Goal: Task Accomplishment & Management: Manage account settings

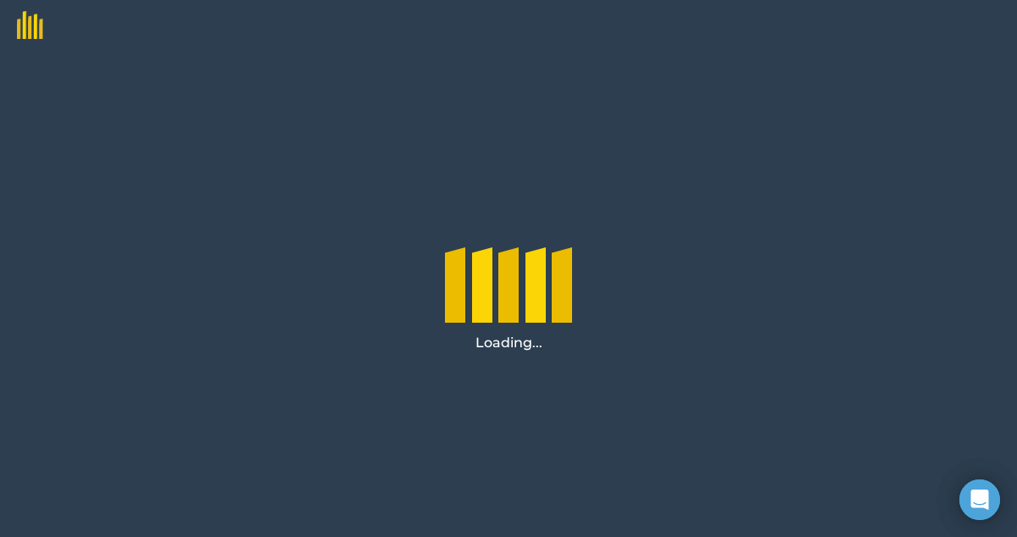
click at [473, 150] on div "Loading..." at bounding box center [508, 294] width 1017 height 487
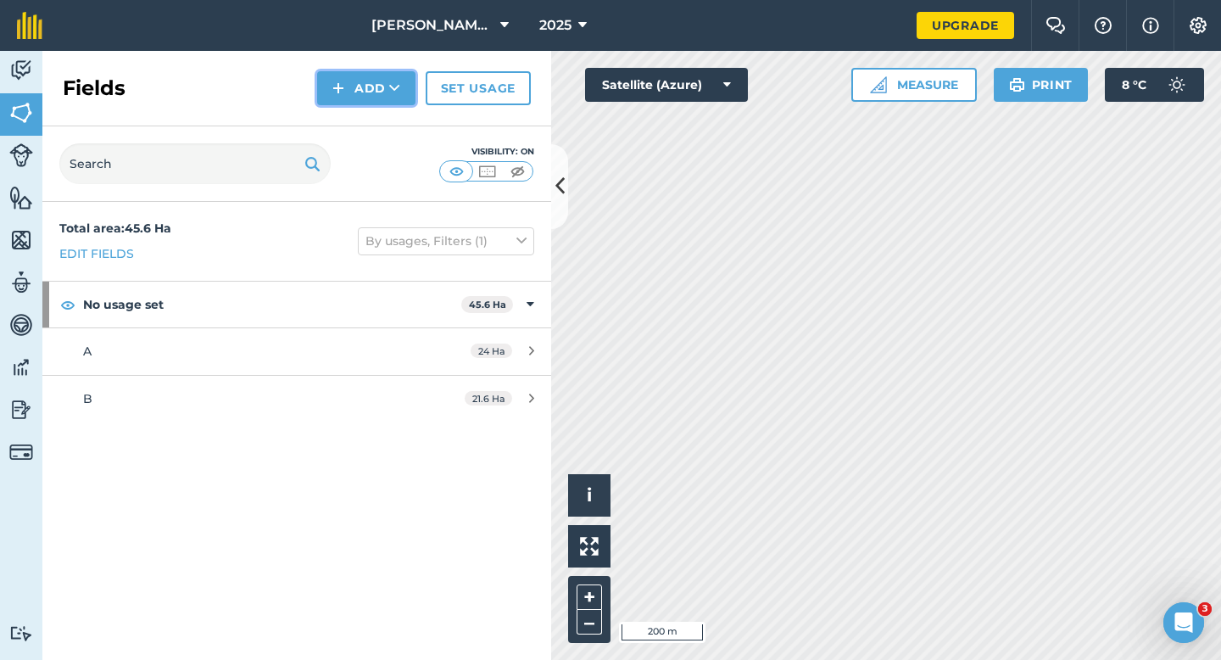
drag, startPoint x: 225, startPoint y: 9, endPoint x: 344, endPoint y: 87, distance: 142.0
click at [344, 87] on img at bounding box center [338, 88] width 12 height 20
click at [344, 112] on link "Draw" at bounding box center [366, 126] width 93 height 37
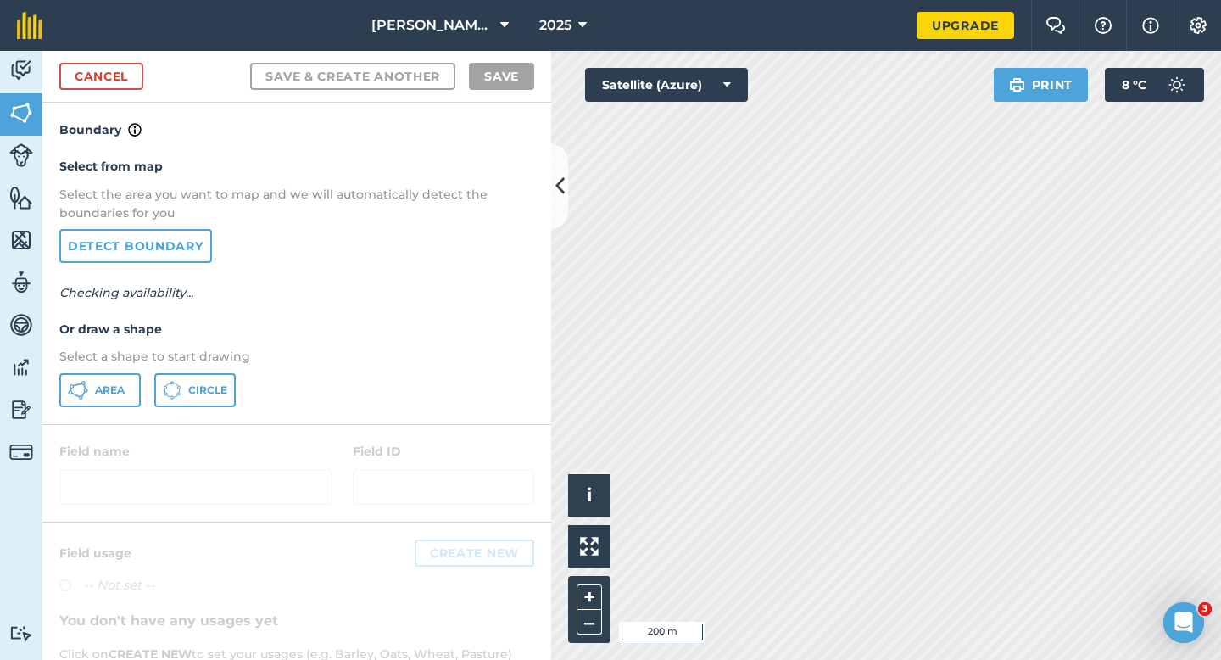
drag, startPoint x: 344, startPoint y: 87, endPoint x: 141, endPoint y: 369, distance: 347.3
click at [141, 369] on div "Select from map Select the area you want to map and we will automatically detec…" at bounding box center [296, 281] width 509 height 283
click at [79, 397] on icon at bounding box center [81, 397] width 4 height 4
drag, startPoint x: 141, startPoint y: 369, endPoint x: 100, endPoint y: 371, distance: 40.8
click at [100, 371] on div "Select from map Select the area you want to map and we will automatically detec…" at bounding box center [296, 281] width 509 height 283
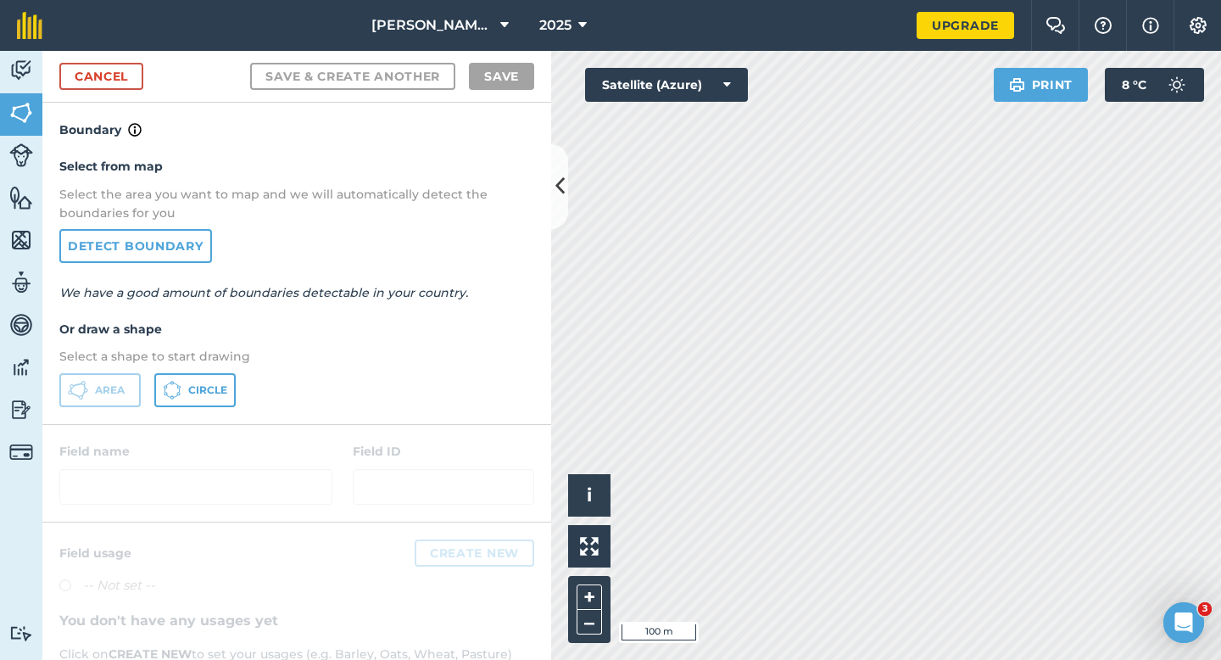
click at [259, 373] on div "Area Circle" at bounding box center [296, 390] width 475 height 34
drag, startPoint x: 100, startPoint y: 371, endPoint x: 215, endPoint y: 391, distance: 116.9
click at [215, 391] on span "Circle" at bounding box center [207, 390] width 39 height 14
click at [122, 391] on span "Area" at bounding box center [110, 390] width 30 height 14
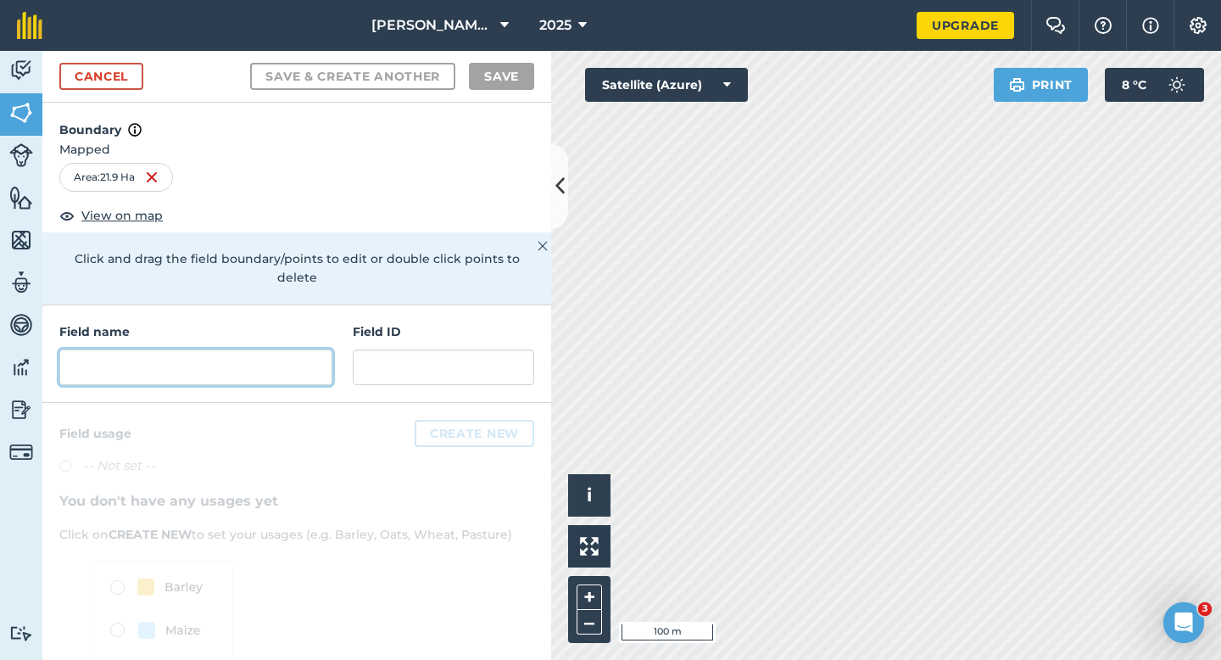
drag, startPoint x: 215, startPoint y: 391, endPoint x: 294, endPoint y: 345, distance: 91.2
click at [294, 349] on input "text" at bounding box center [195, 367] width 273 height 36
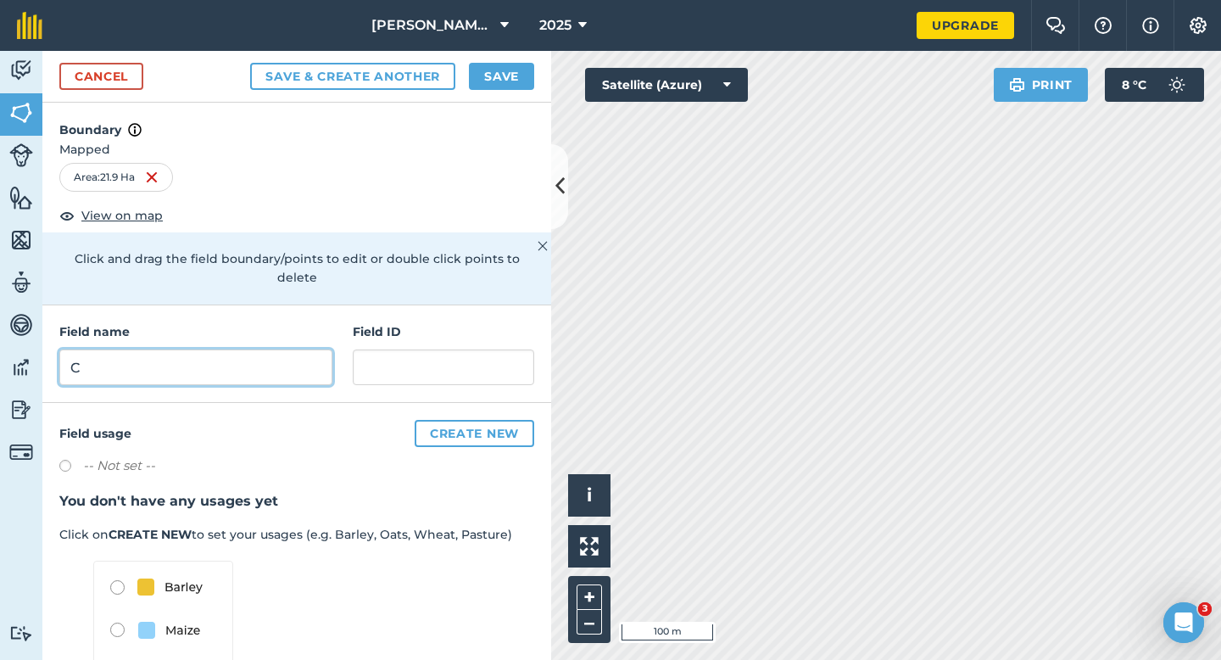
type input "C"
drag, startPoint x: 294, startPoint y: 345, endPoint x: 490, endPoint y: 98, distance: 315.0
click at [490, 98] on div "Cancel Save & Create Another Save" at bounding box center [296, 77] width 509 height 52
click at [490, 92] on div "Cancel Save & Create Another Save" at bounding box center [296, 77] width 509 height 52
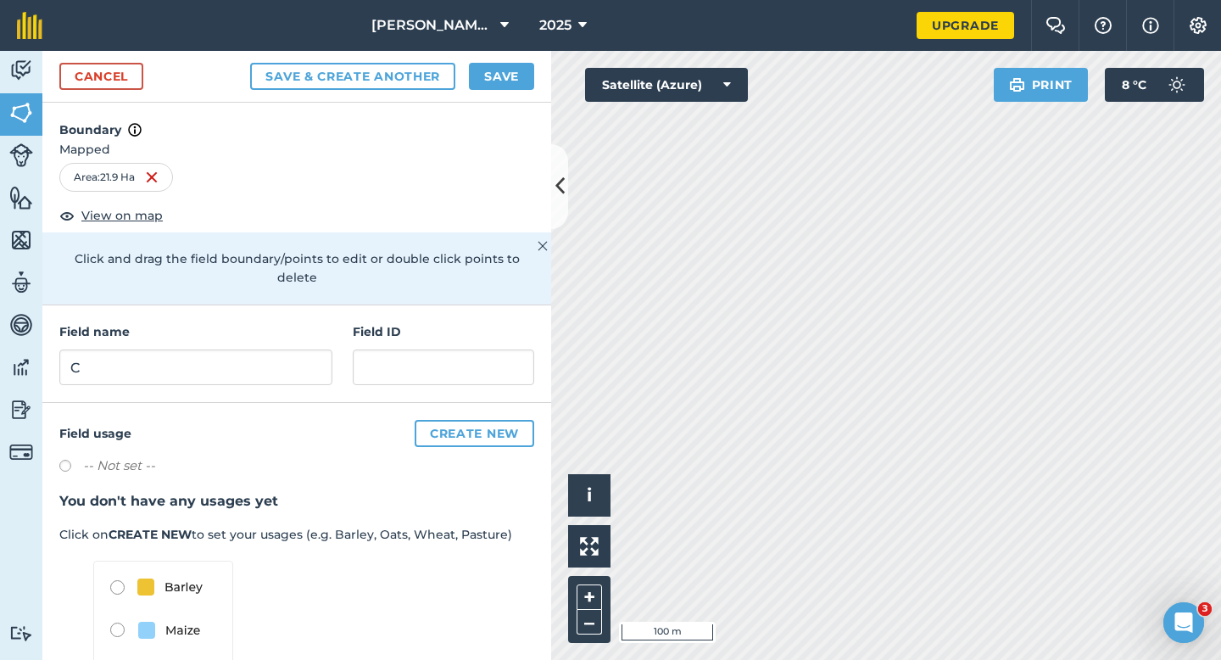
click at [491, 60] on div "Cancel Save & Create Another Save" at bounding box center [296, 77] width 509 height 52
click at [498, 71] on button "Save" at bounding box center [501, 76] width 65 height 27
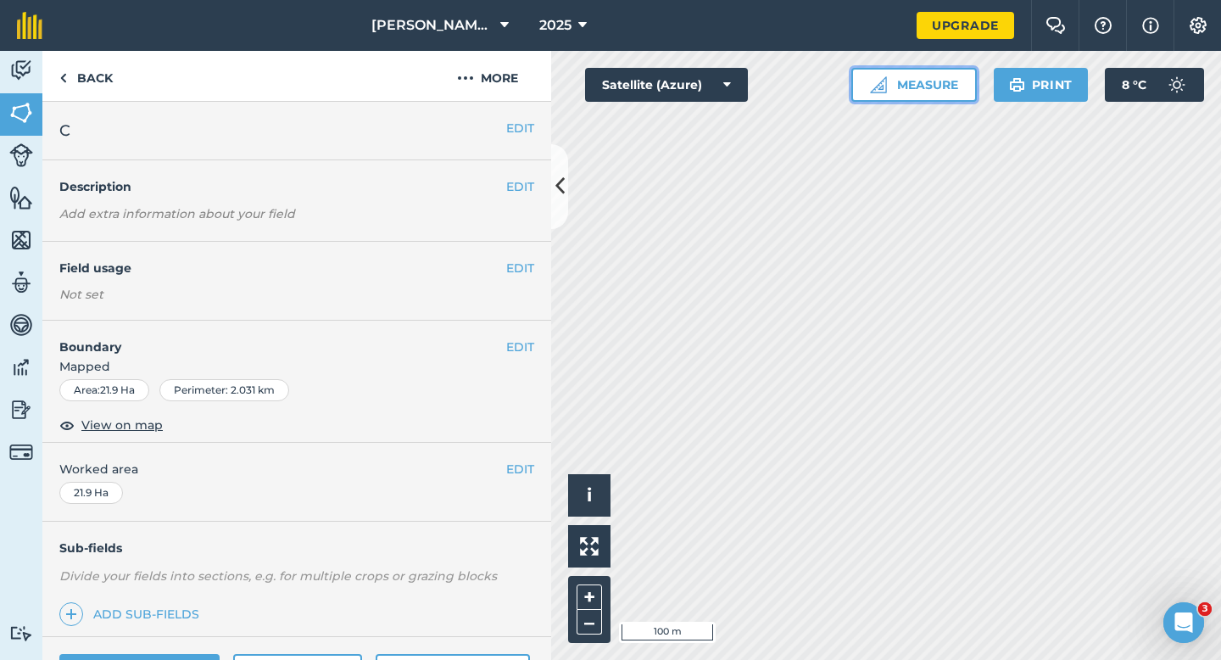
click at [899, 96] on button "Measure" at bounding box center [913, 85] width 125 height 34
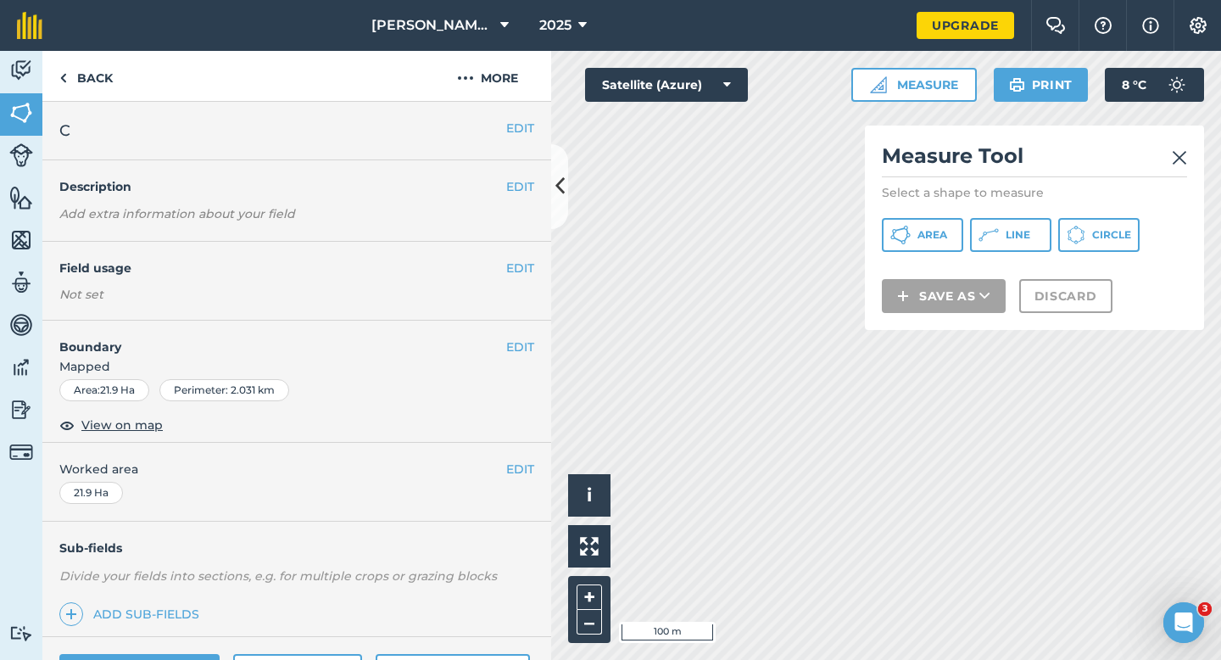
click at [1016, 141] on div "Measure Tool Select a shape to measure Area Line Circle Save as Discard" at bounding box center [1034, 227] width 339 height 204
click at [1016, 162] on img at bounding box center [1179, 157] width 15 height 20
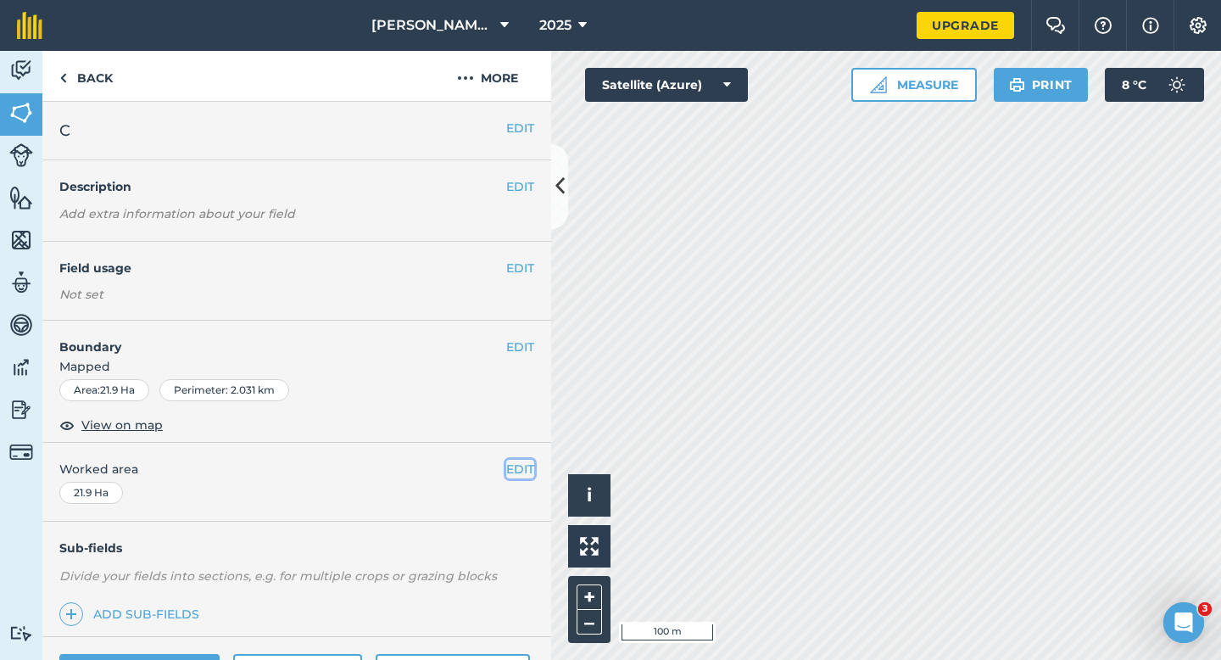
click at [515, 462] on button "EDIT" at bounding box center [520, 468] width 28 height 19
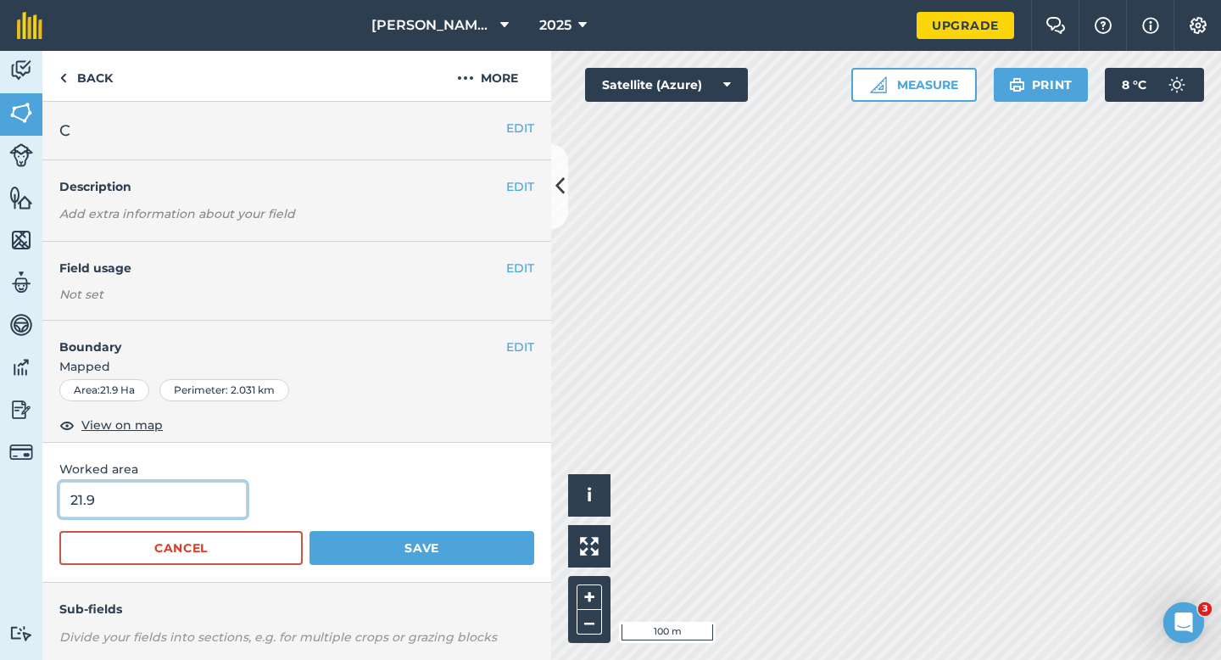
click at [153, 509] on input "21.9" at bounding box center [152, 499] width 187 height 36
type input "22"
click at [309, 531] on button "Save" at bounding box center [421, 548] width 225 height 34
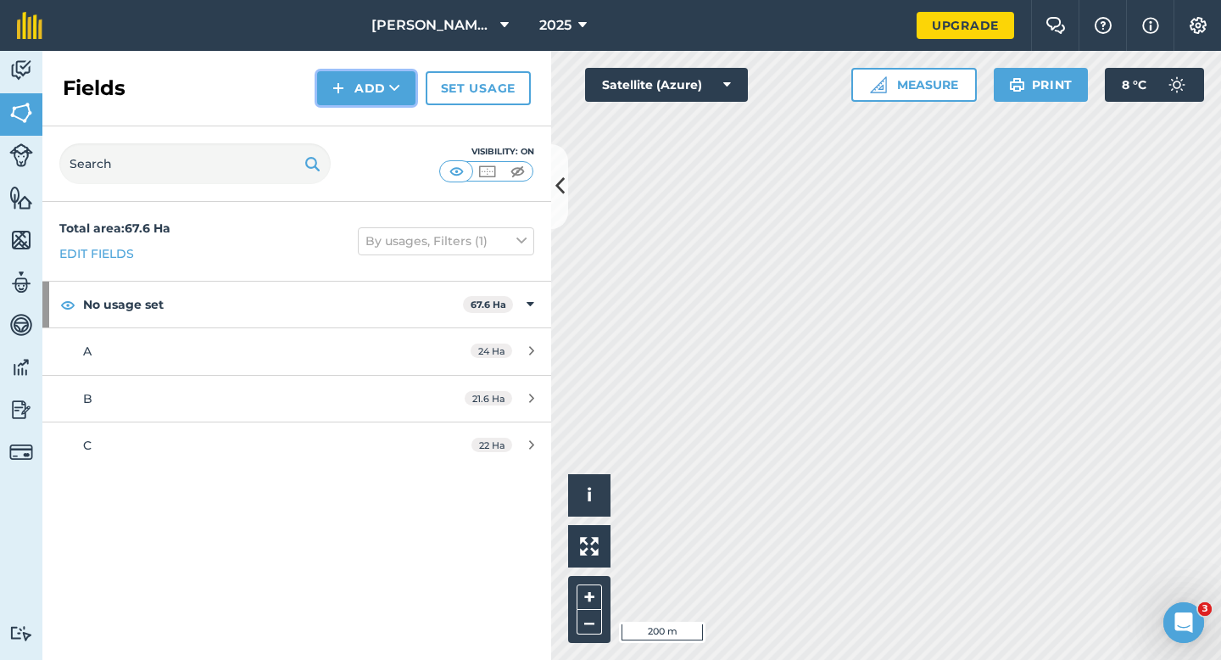
click at [366, 97] on button "Add" at bounding box center [366, 88] width 98 height 34
click at [366, 116] on link "Draw" at bounding box center [366, 126] width 93 height 37
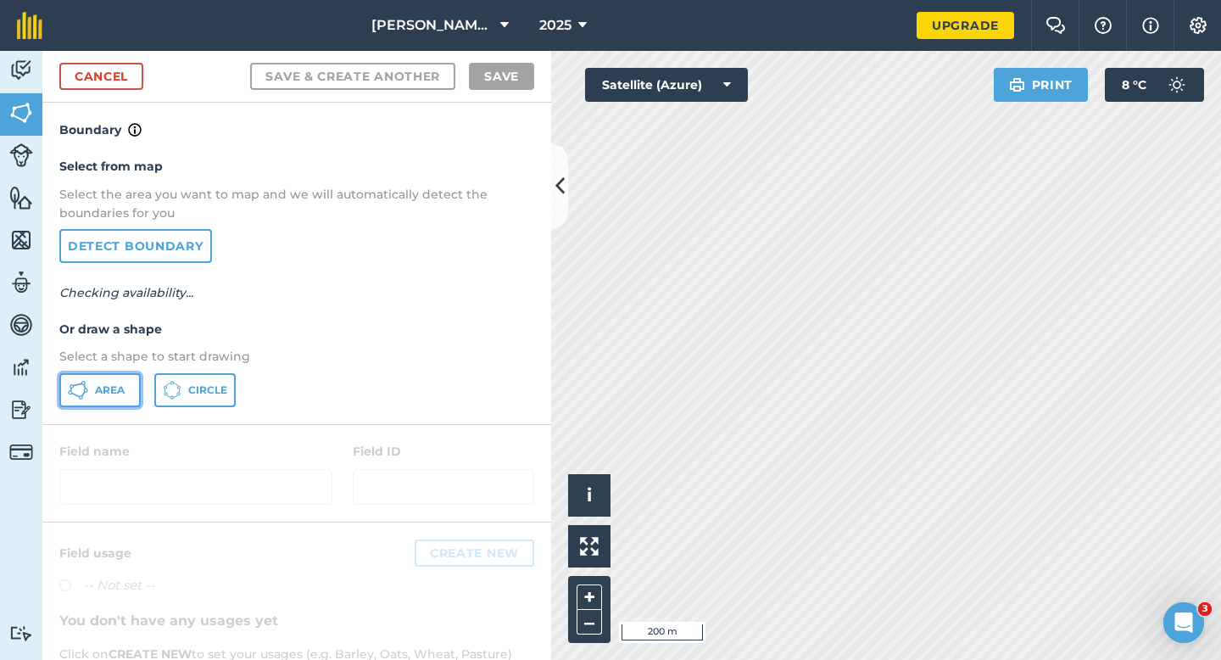
click at [96, 386] on span "Area" at bounding box center [110, 390] width 30 height 14
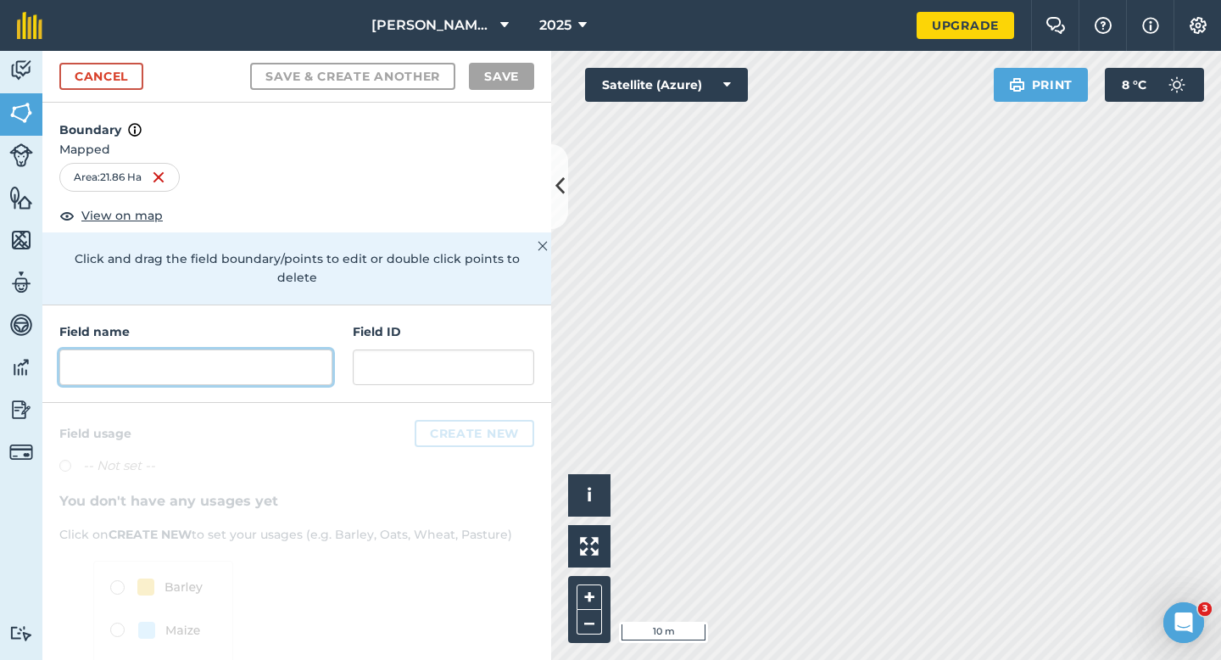
click at [222, 354] on input "text" at bounding box center [195, 367] width 273 height 36
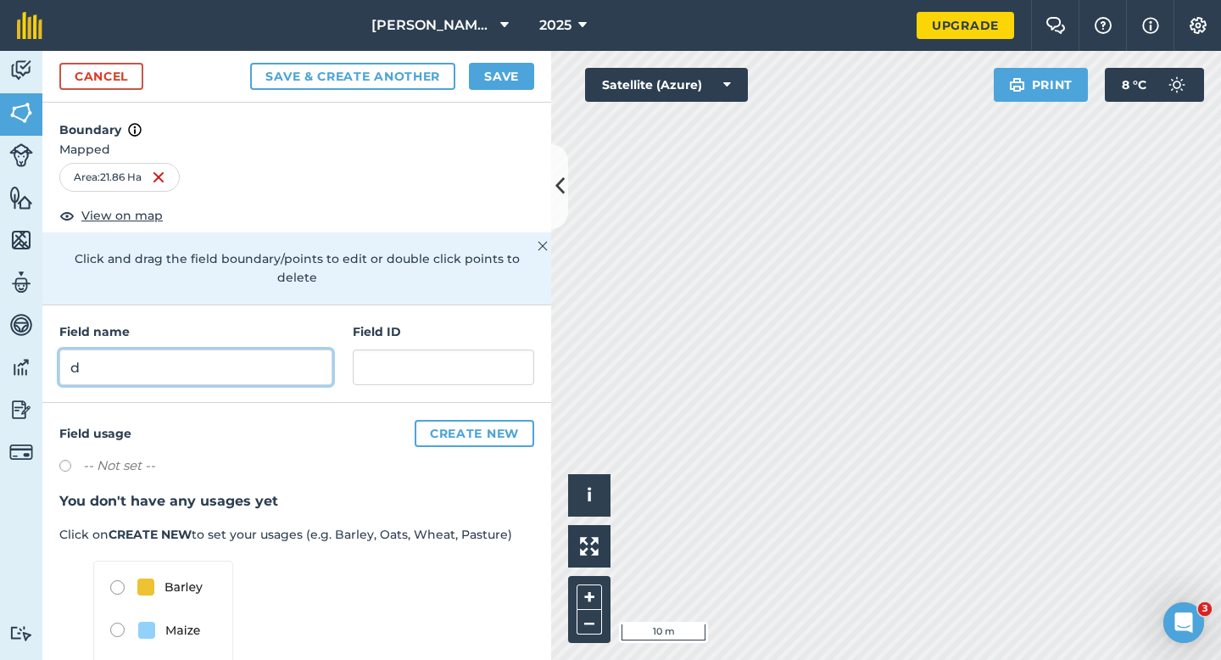
click at [281, 353] on input "d" at bounding box center [195, 367] width 273 height 36
type input "D"
click at [478, 69] on button "Save" at bounding box center [501, 76] width 65 height 27
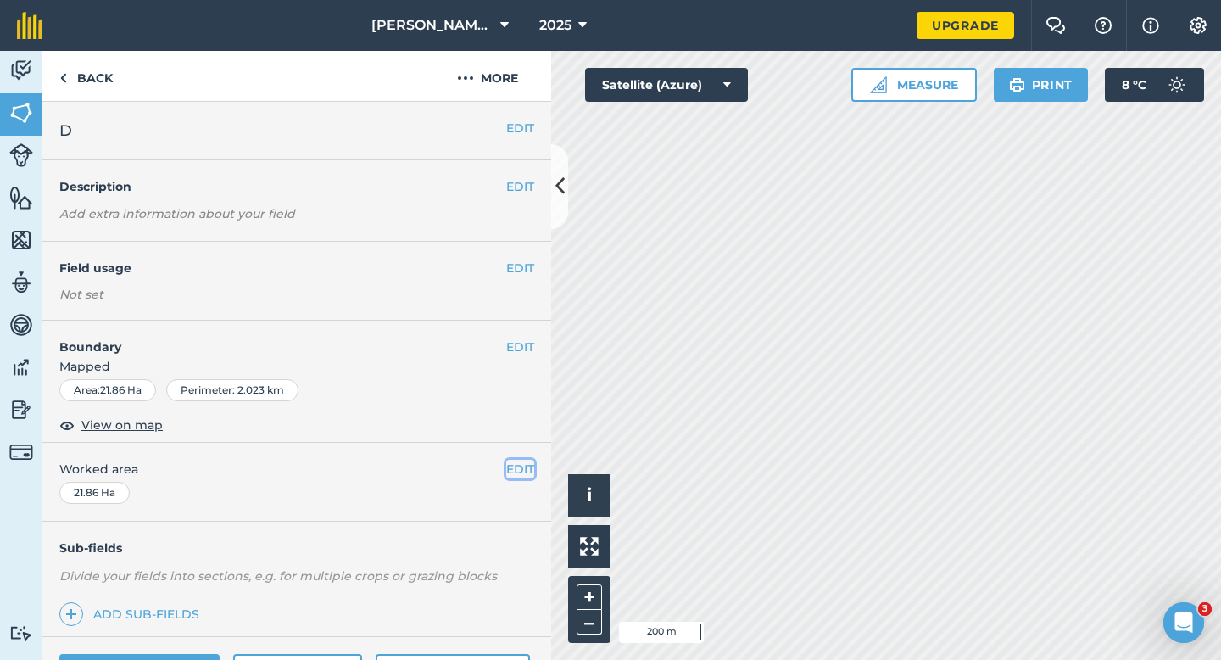
click at [515, 469] on button "EDIT" at bounding box center [520, 468] width 28 height 19
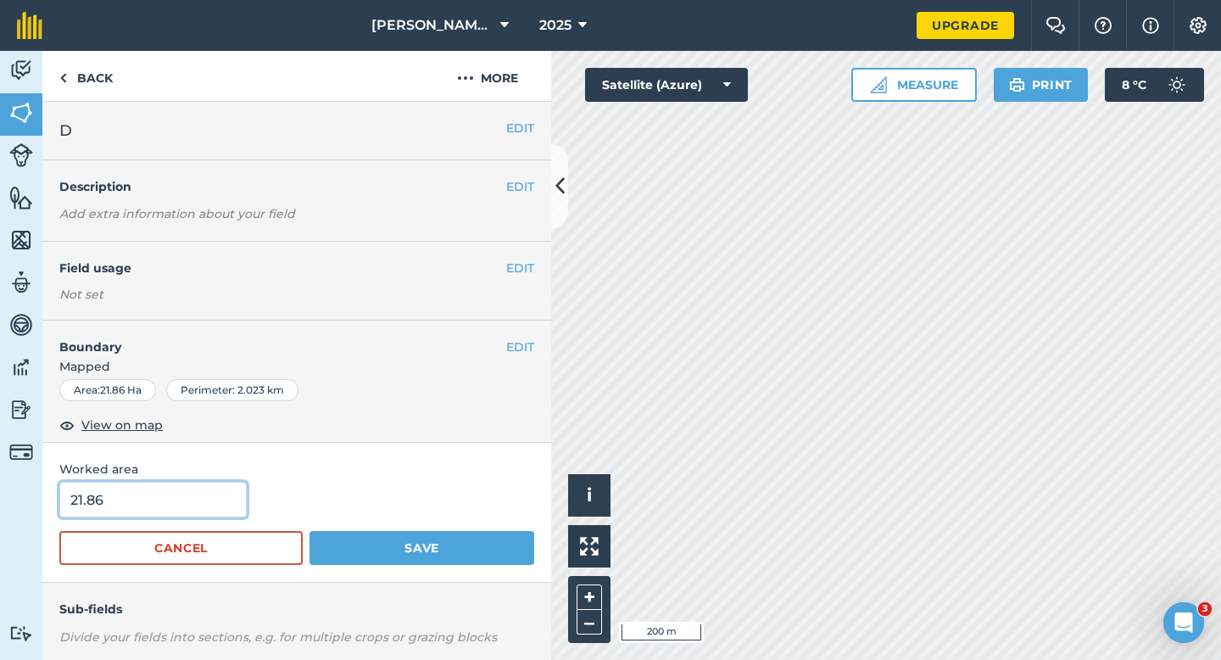
click at [201, 517] on input "21.86" at bounding box center [152, 499] width 187 height 36
type input "22"
click at [309, 531] on button "Save" at bounding box center [421, 548] width 225 height 34
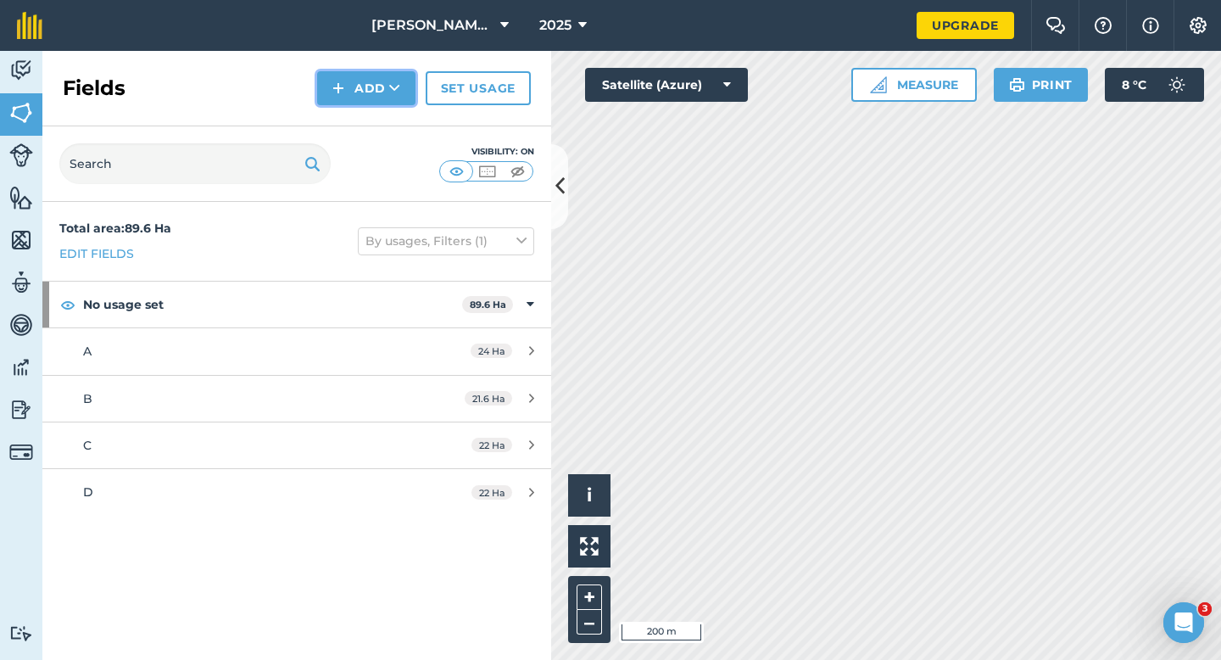
click at [399, 96] on icon at bounding box center [394, 88] width 11 height 17
click at [398, 124] on link "Draw" at bounding box center [366, 126] width 93 height 37
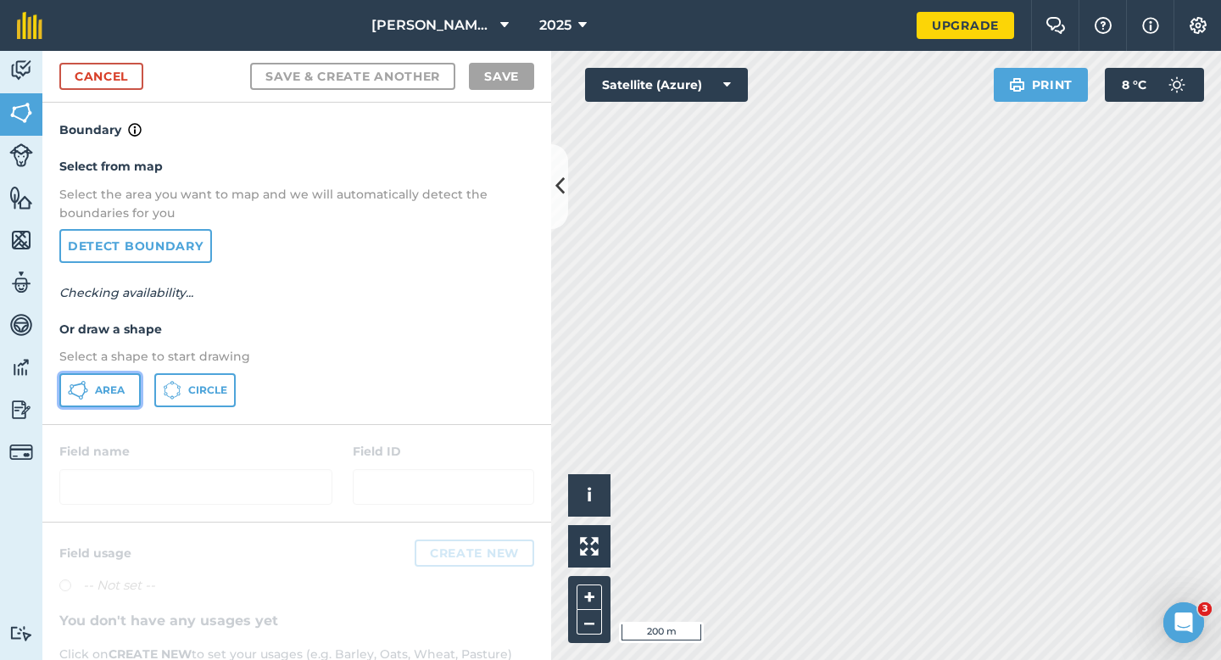
click at [120, 396] on button "Area" at bounding box center [99, 390] width 81 height 34
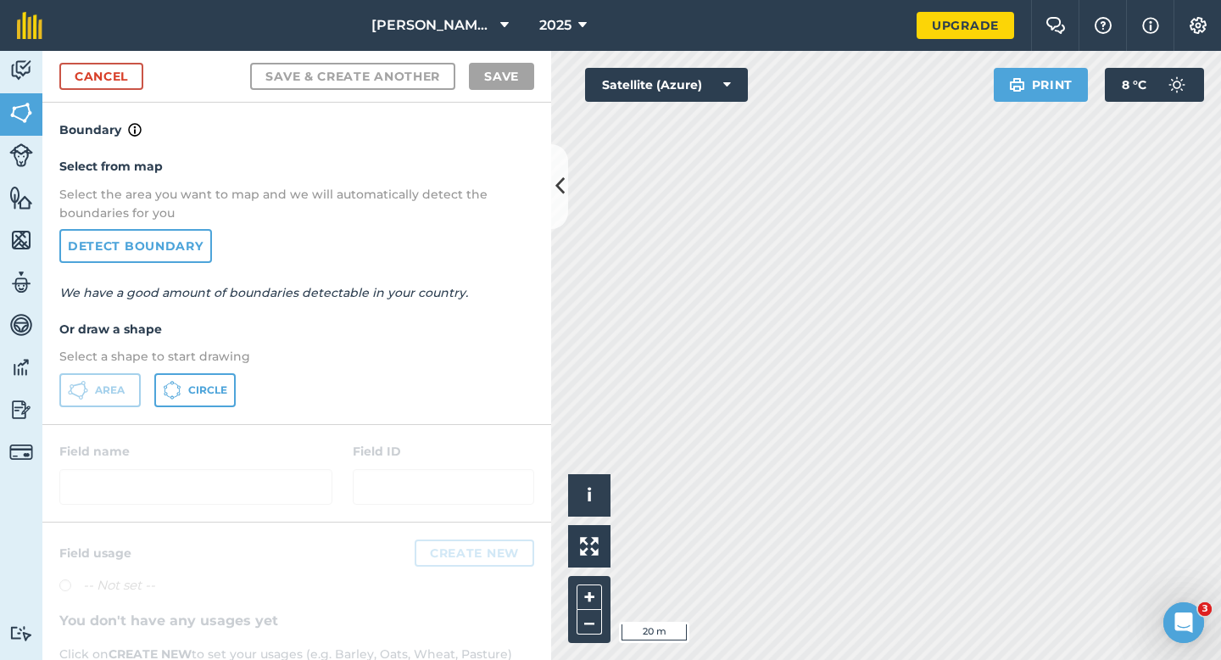
click at [760, 36] on div "[PERSON_NAME] & Sons Farming 2025 Upgrade Farm Chat Help Info Settings Map prin…" at bounding box center [610, 330] width 1221 height 660
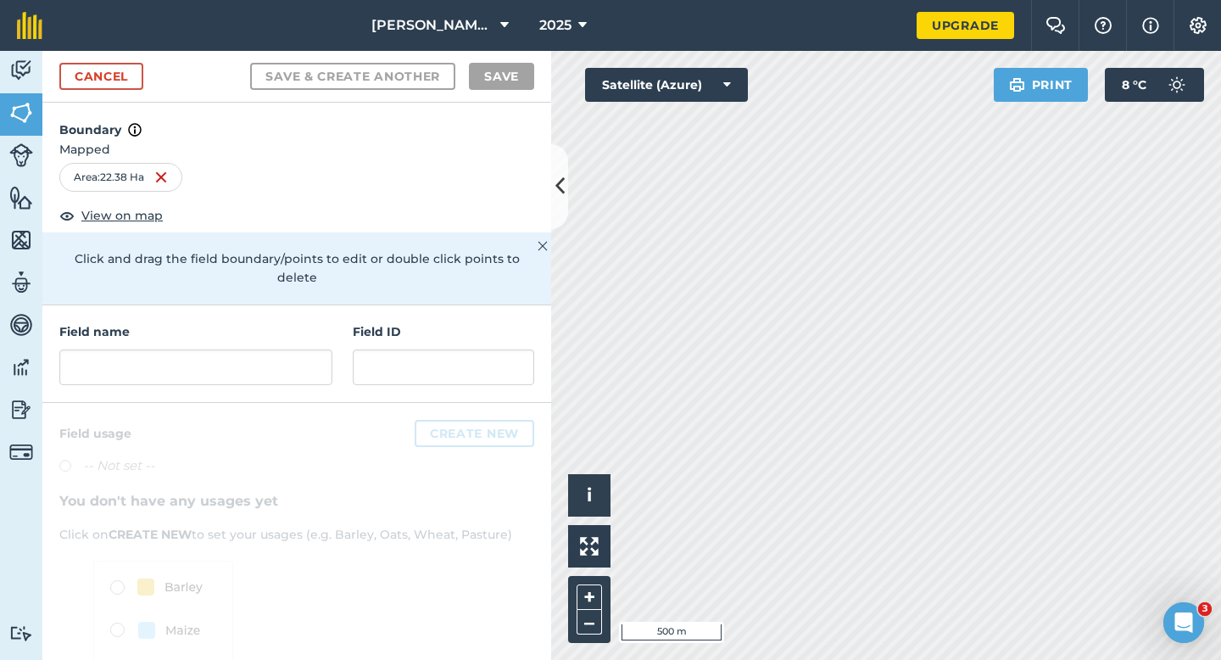
click at [119, 94] on div "Cancel Save & Create Another Save" at bounding box center [296, 77] width 509 height 52
click at [134, 84] on link "Cancel" at bounding box center [101, 76] width 84 height 27
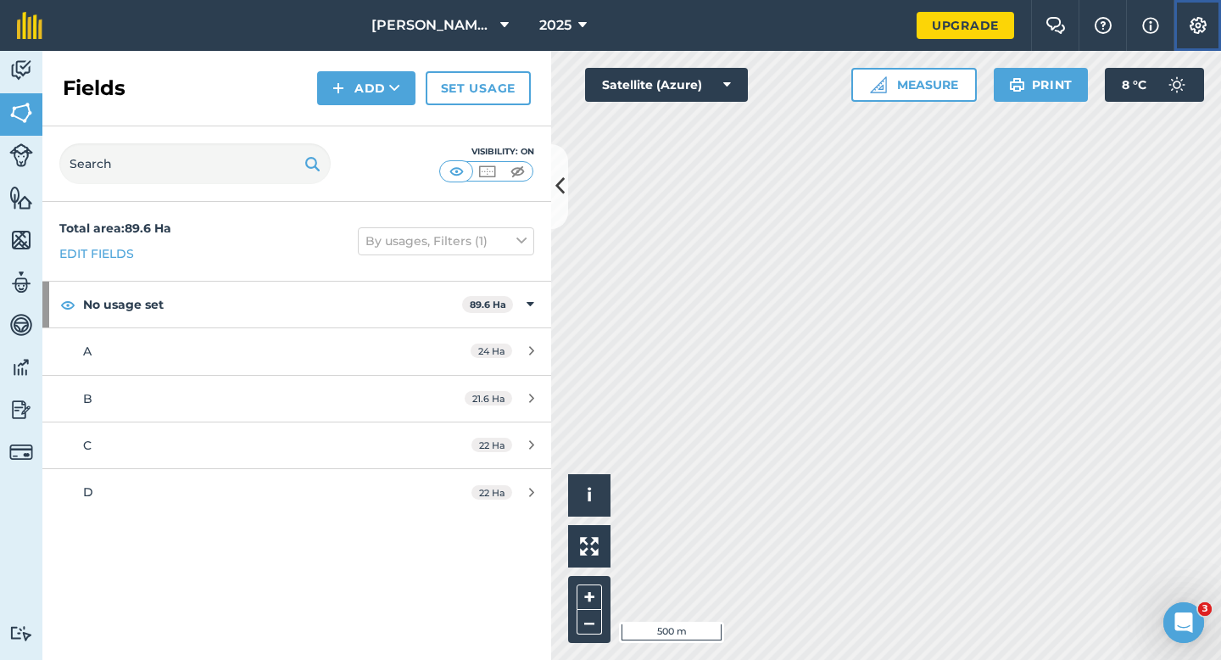
click at [1016, 36] on button "Settings" at bounding box center [1196, 25] width 47 height 51
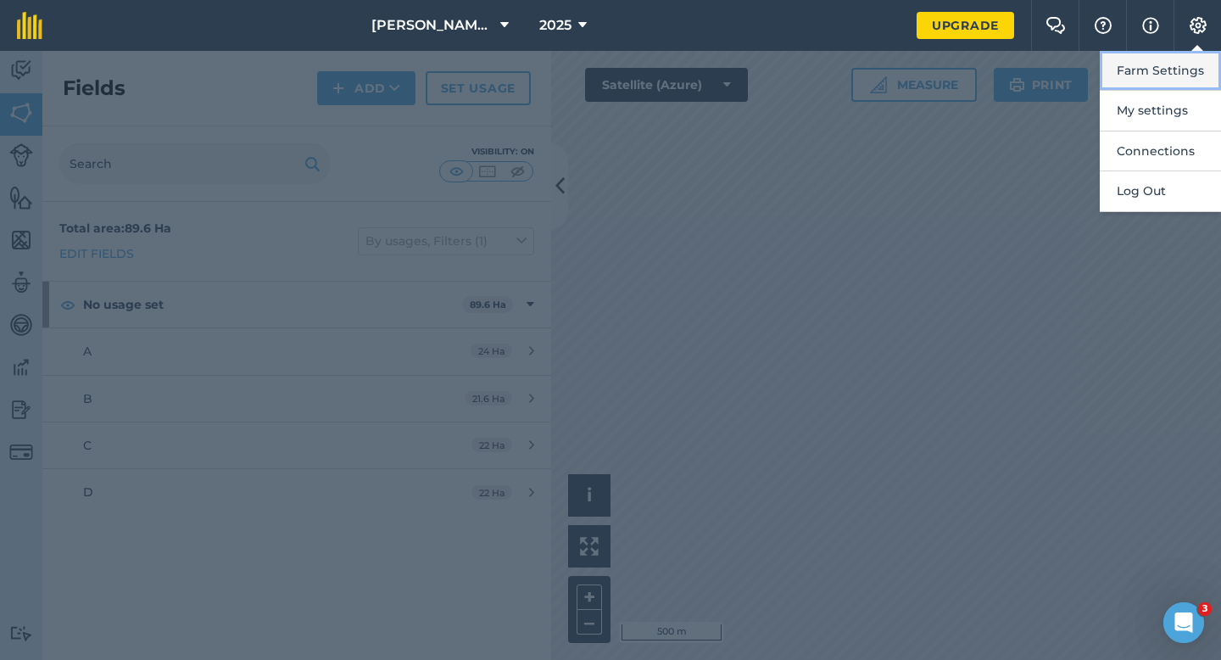
click at [1016, 59] on button "Farm Settings" at bounding box center [1159, 71] width 121 height 40
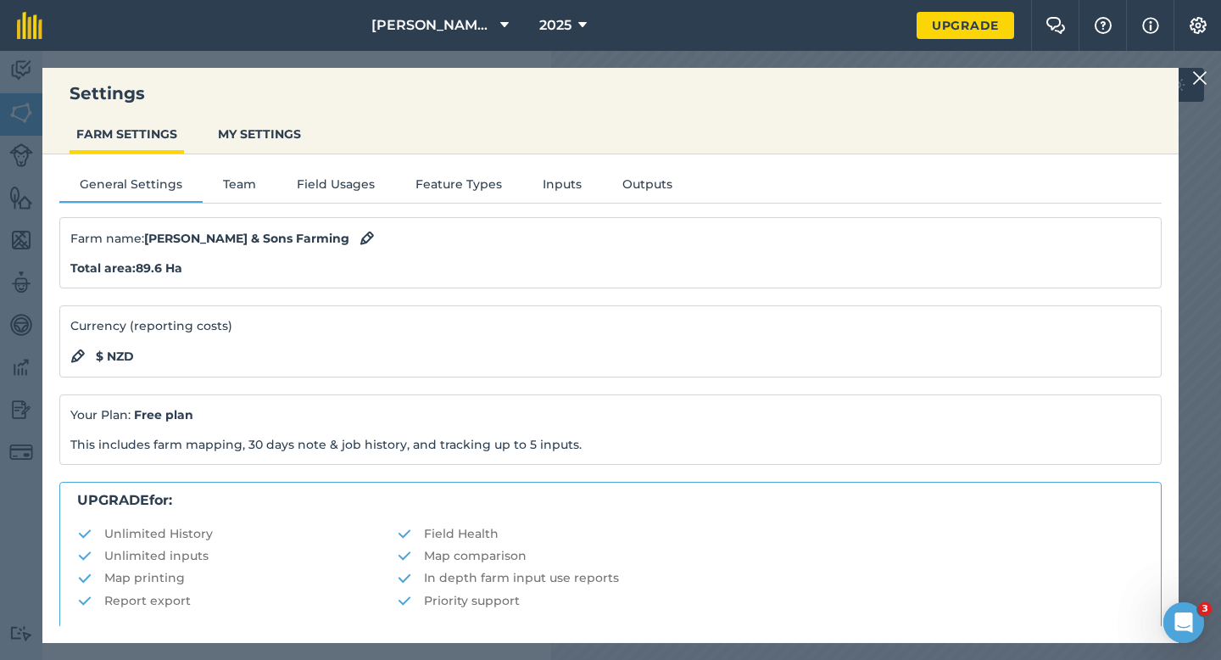
scroll to position [326, 0]
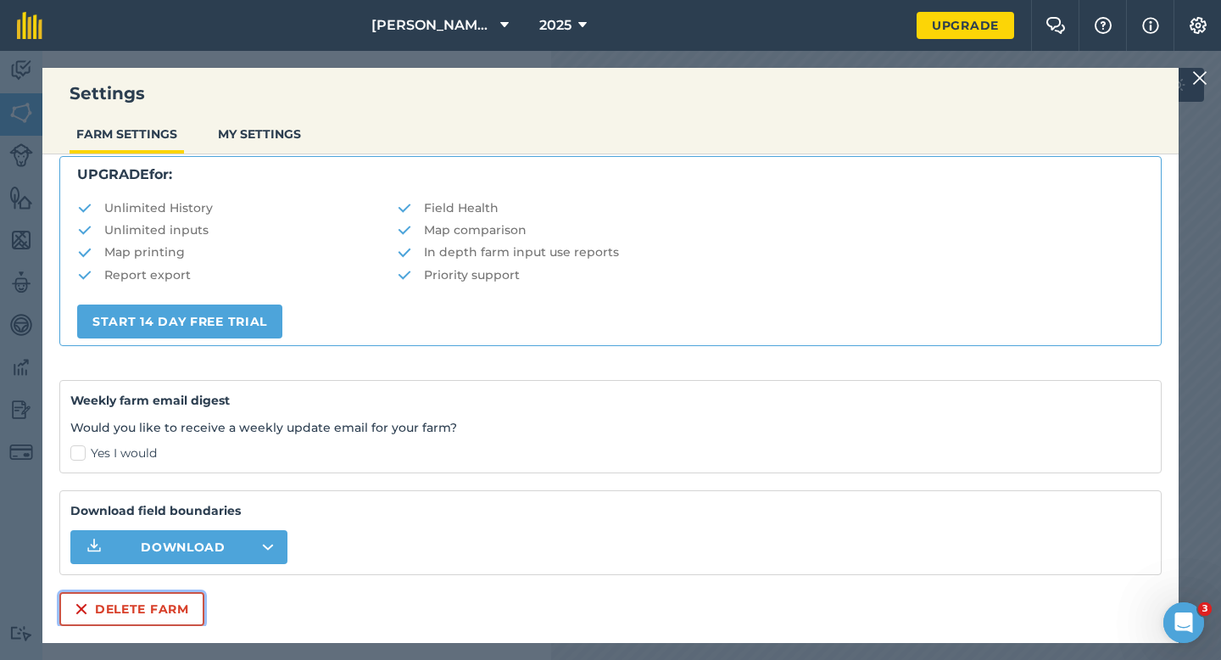
click at [178, 537] on button "Delete farm" at bounding box center [131, 609] width 145 height 34
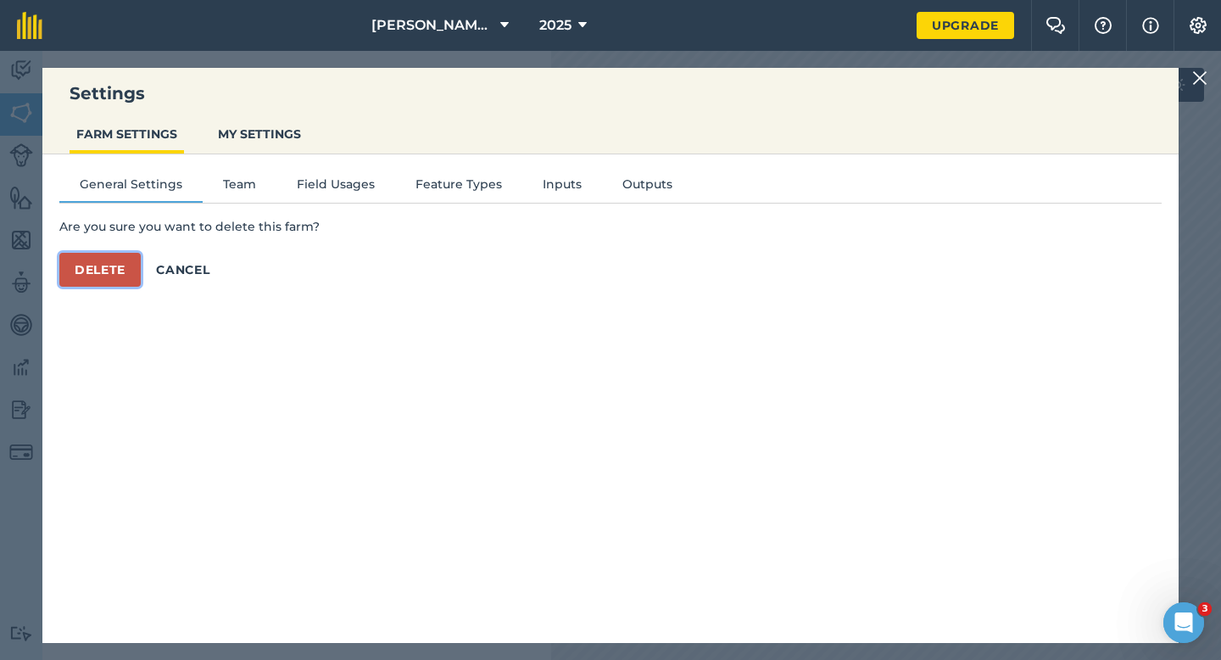
click at [117, 273] on button "Delete" at bounding box center [99, 270] width 81 height 34
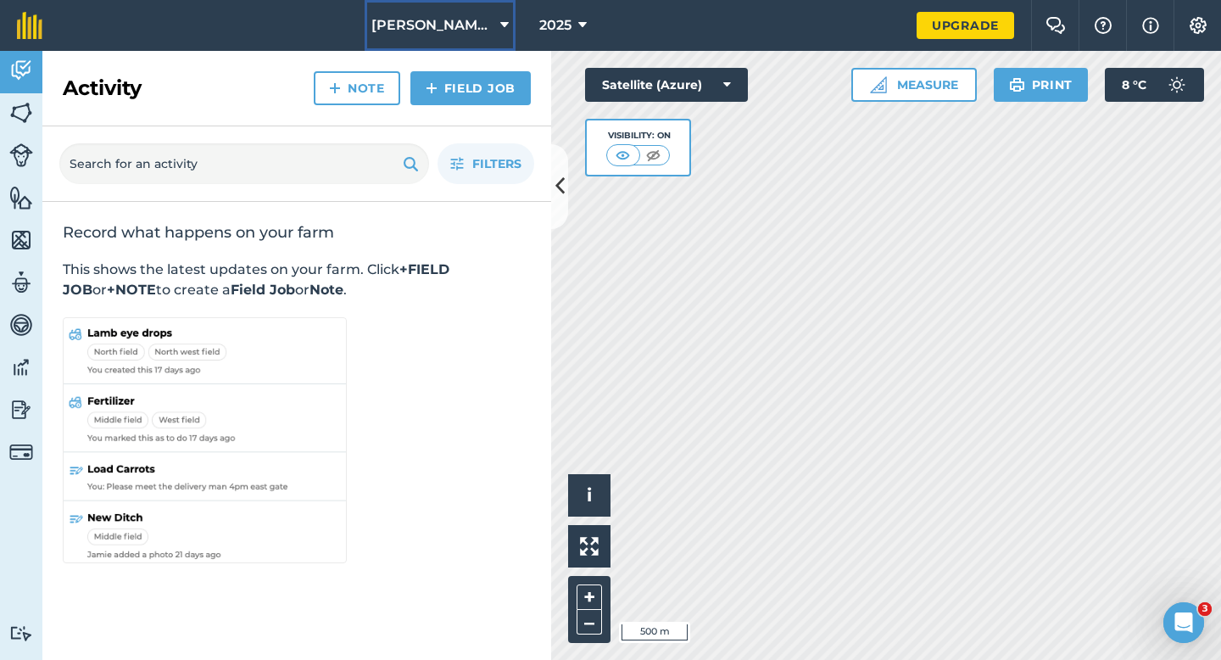
click at [401, 20] on span "[PERSON_NAME] & Sons" at bounding box center [432, 25] width 122 height 20
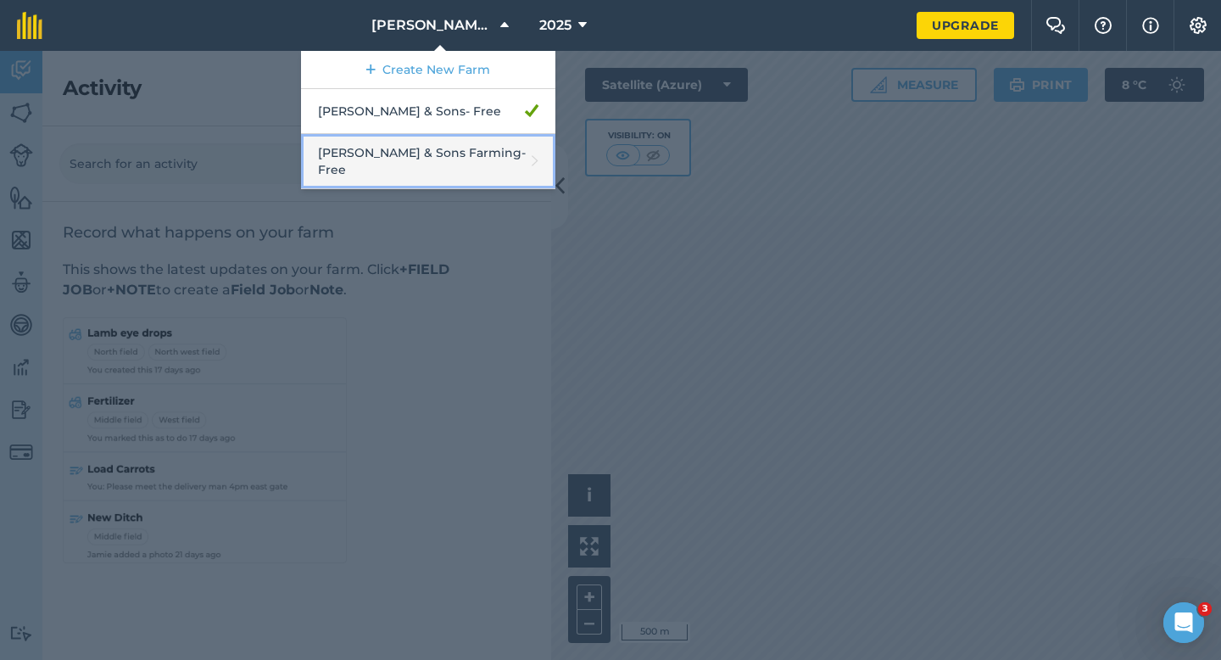
click at [421, 171] on link "[PERSON_NAME] & Sons Farming - Free" at bounding box center [428, 161] width 254 height 55
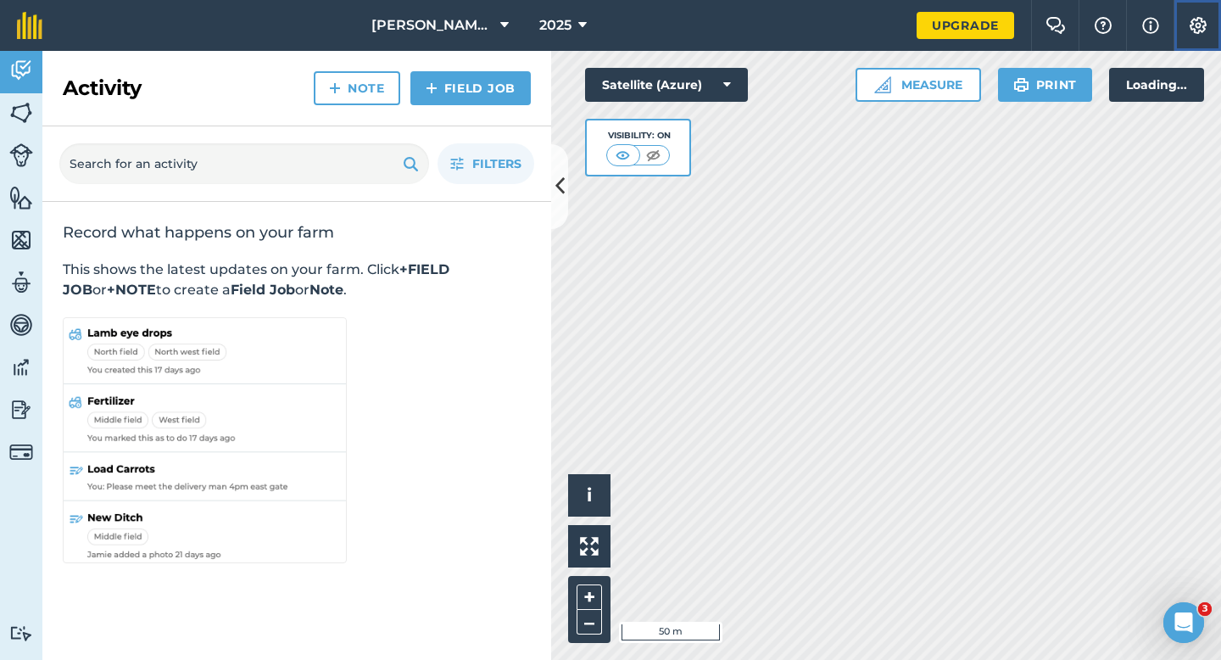
click at [1016, 40] on button "Settings" at bounding box center [1196, 25] width 47 height 51
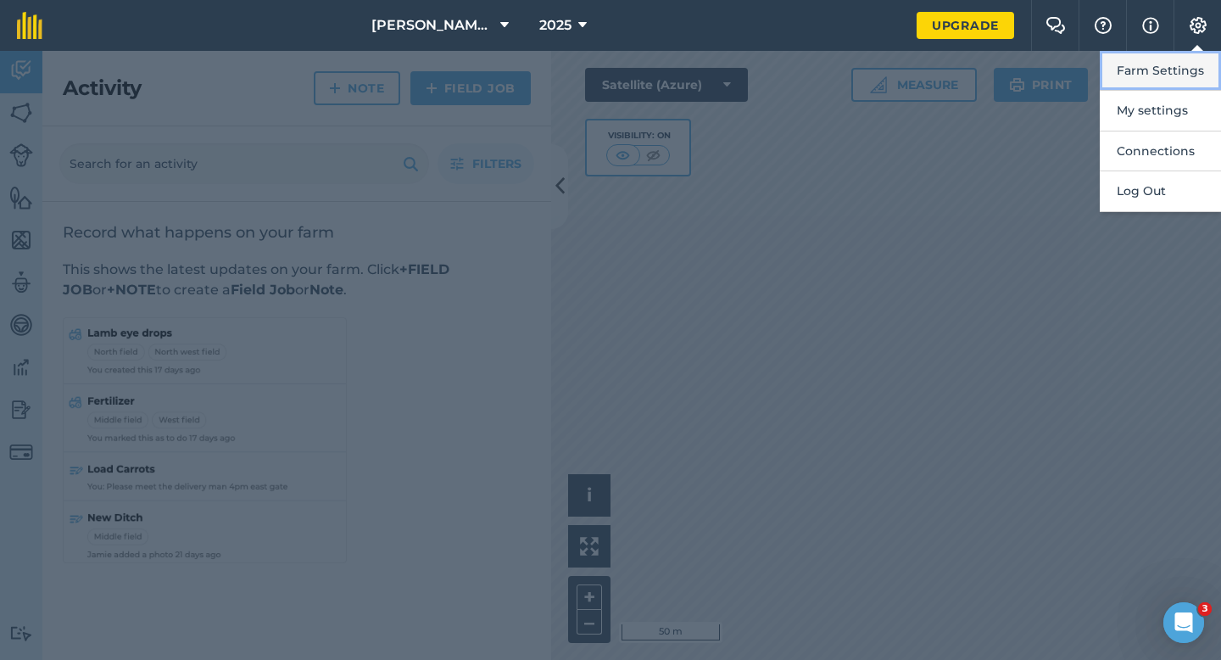
click at [1016, 56] on button "Farm Settings" at bounding box center [1159, 71] width 121 height 40
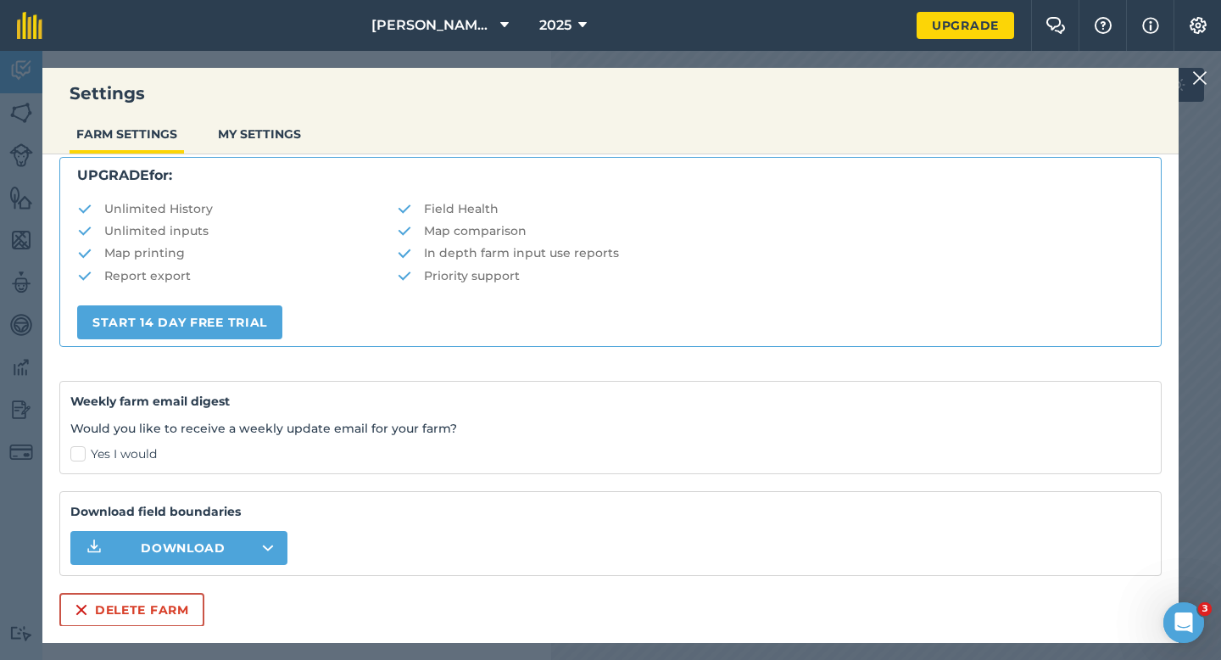
scroll to position [326, 0]
click at [151, 537] on button "Delete farm" at bounding box center [131, 609] width 145 height 34
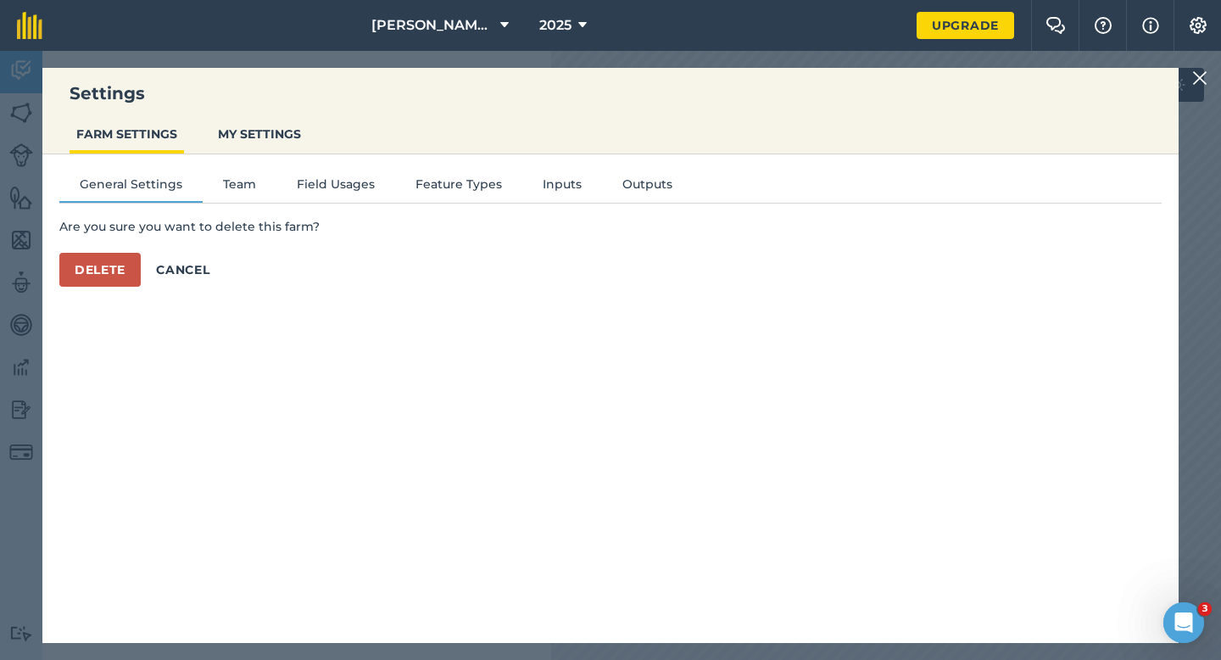
scroll to position [0, 0]
click at [127, 275] on button "Delete" at bounding box center [99, 270] width 81 height 34
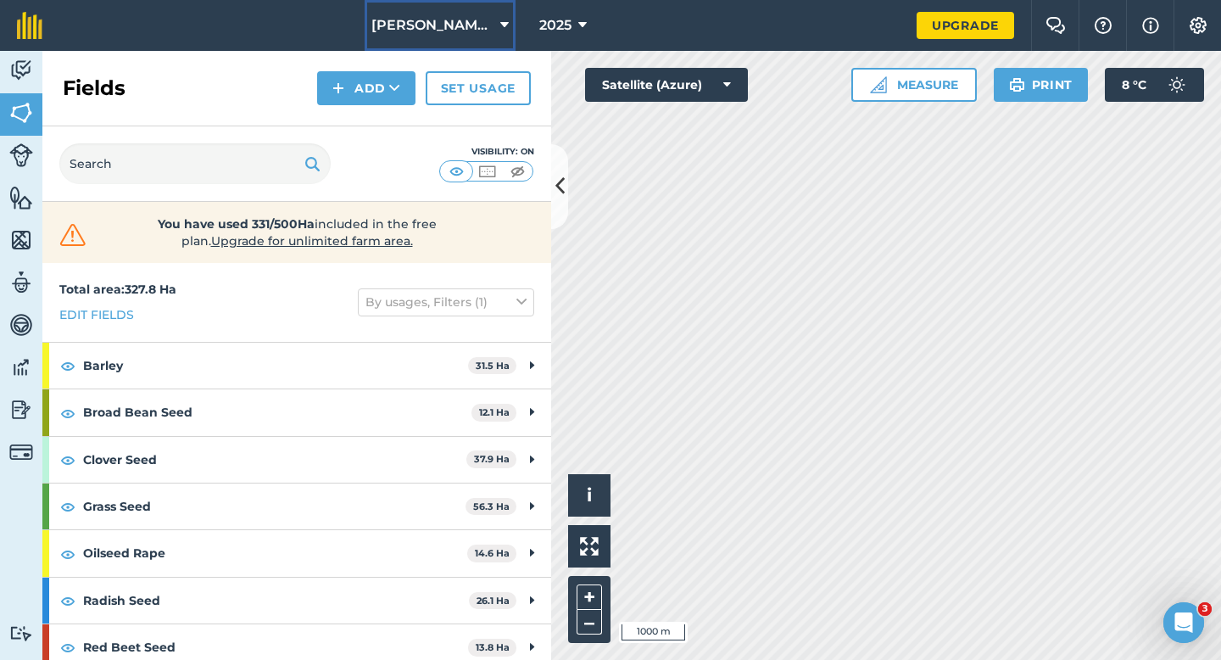
click at [429, 19] on span "[PERSON_NAME] & Sons" at bounding box center [432, 25] width 122 height 20
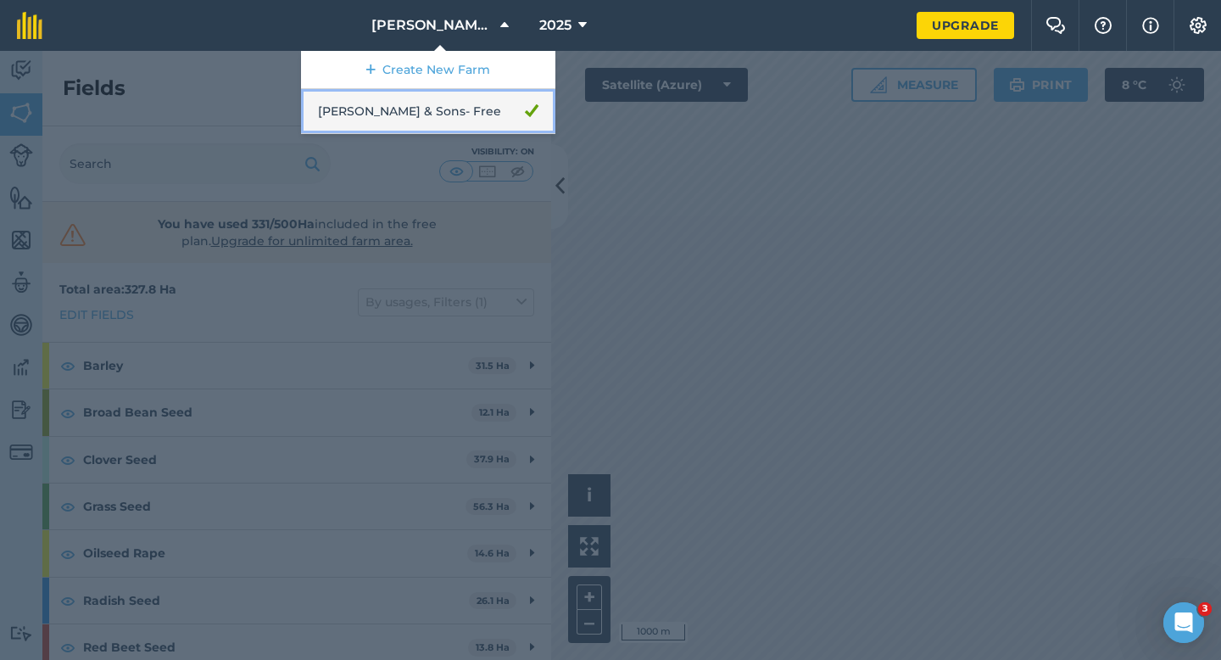
click at [430, 89] on link "[PERSON_NAME] & Sons - Free" at bounding box center [428, 111] width 254 height 45
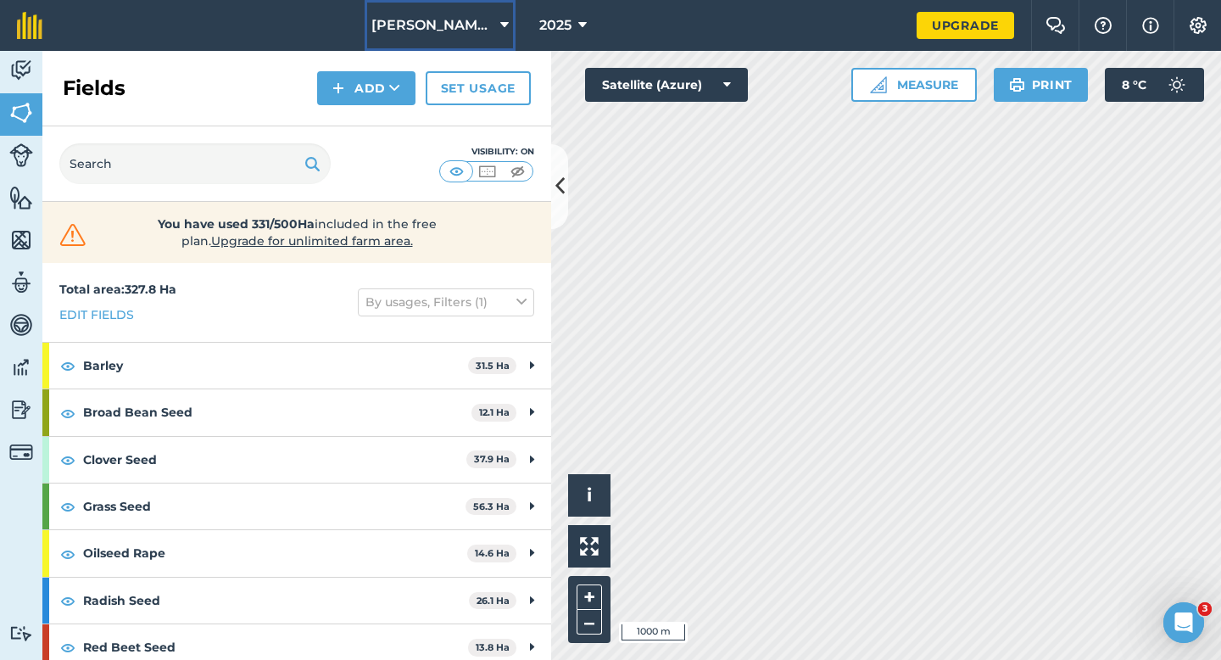
click at [456, 14] on button "[PERSON_NAME] & Sons" at bounding box center [440, 25] width 151 height 51
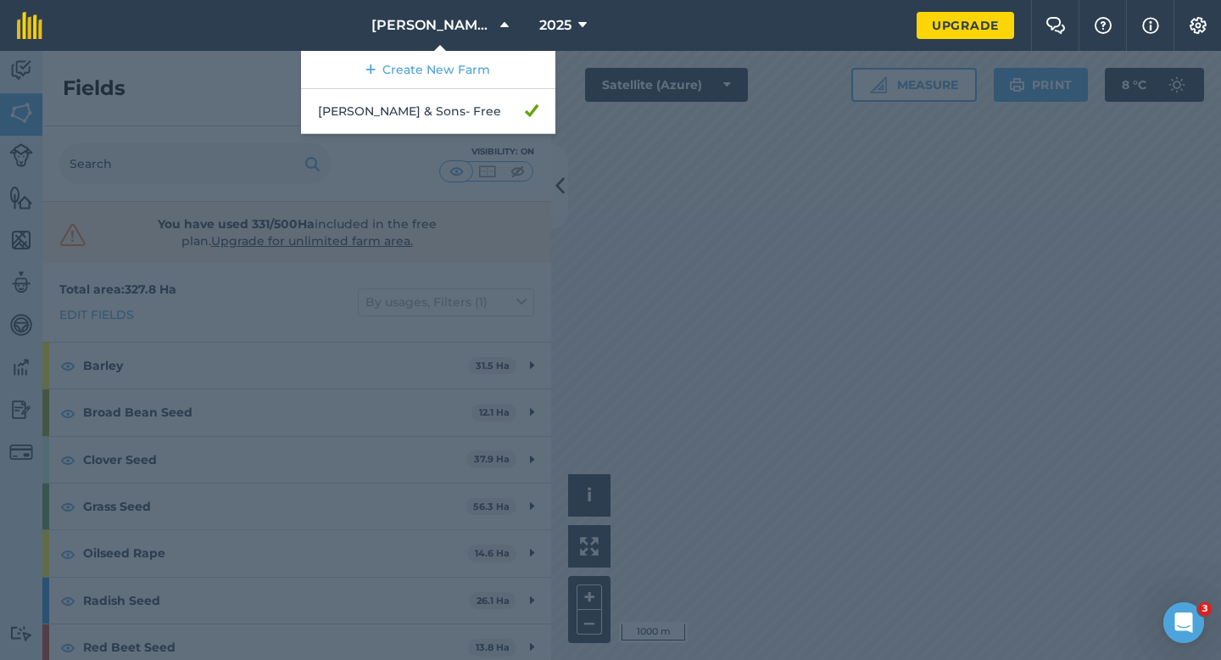
click at [456, 65] on link "Create New Farm" at bounding box center [428, 70] width 254 height 38
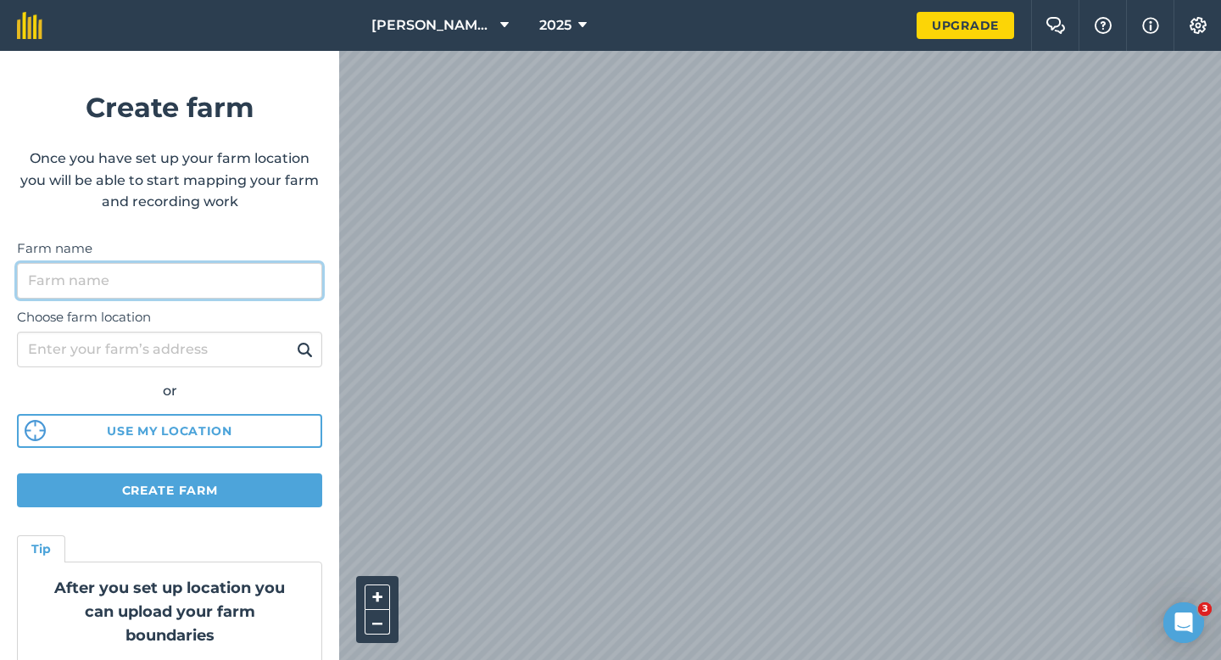
click at [228, 287] on input "Farm name" at bounding box center [169, 281] width 305 height 36
click at [110, 276] on input "[PERSON_NAME] & Sobs Farming" at bounding box center [169, 281] width 305 height 36
type input "[PERSON_NAME] & Sons Farming"
